Goal: Find specific page/section: Find specific page/section

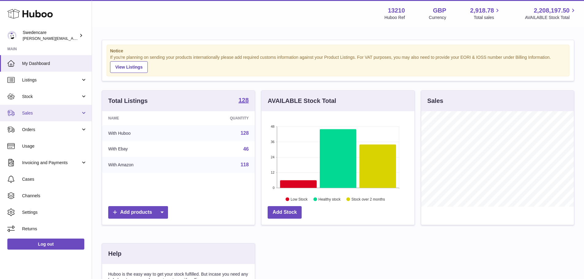
scroll to position [96, 153]
drag, startPoint x: 0, startPoint y: 0, endPoint x: 32, endPoint y: 113, distance: 117.9
click at [32, 113] on span "Sales" at bounding box center [51, 113] width 59 height 6
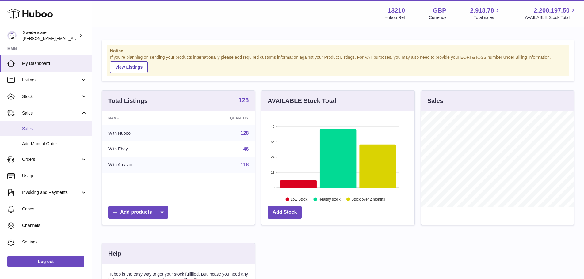
click at [37, 130] on span "Sales" at bounding box center [54, 129] width 65 height 6
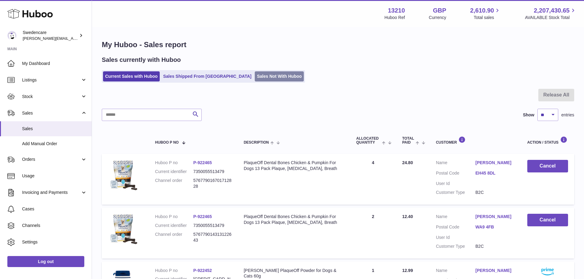
click at [255, 74] on link "Sales Not With Huboo" at bounding box center [279, 76] width 49 height 10
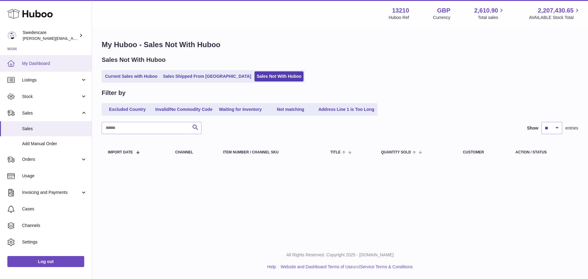
click at [55, 63] on span "My Dashboard" at bounding box center [54, 64] width 65 height 6
